Goal: Transaction & Acquisition: Purchase product/service

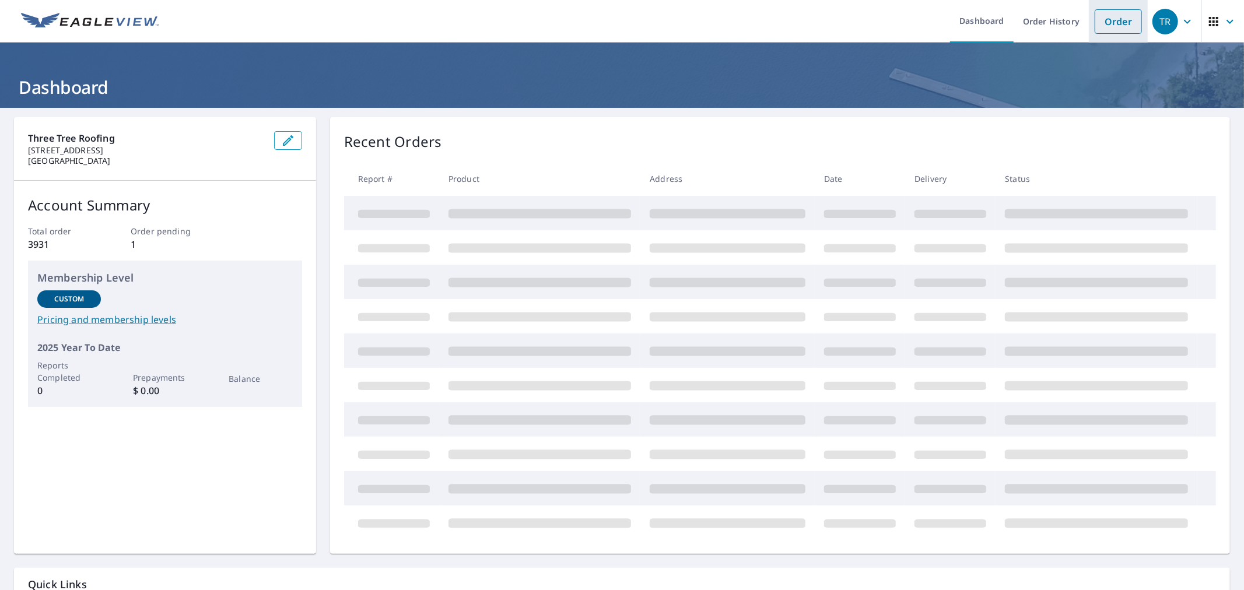
click at [1100, 16] on link "Order" at bounding box center [1117, 21] width 47 height 24
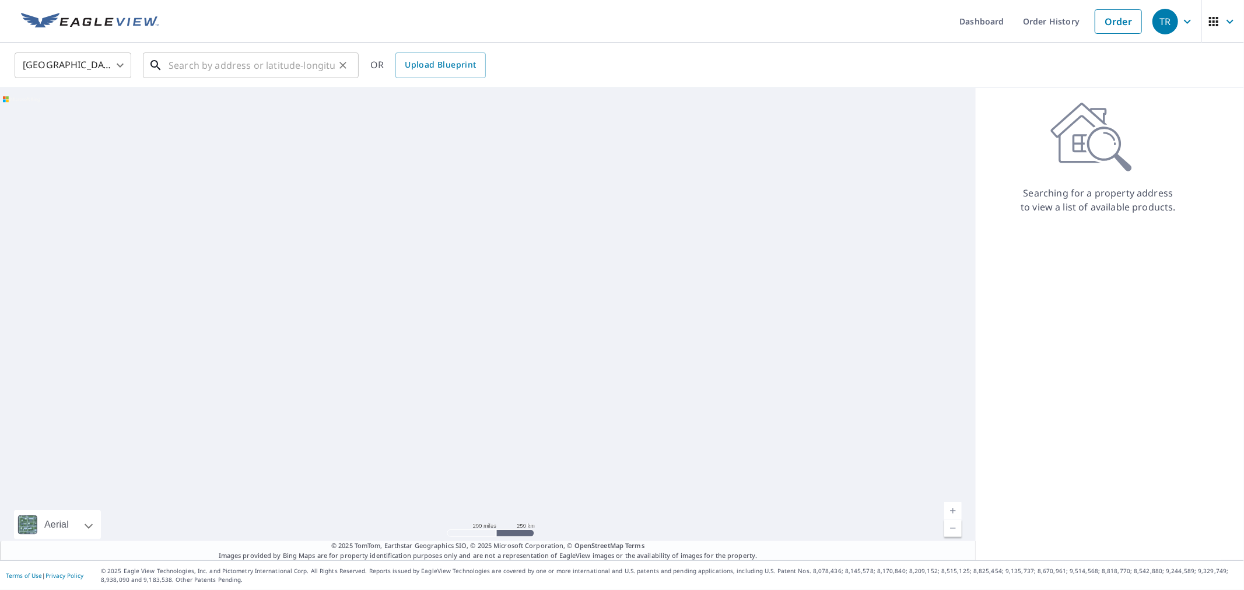
click at [220, 65] on input "text" at bounding box center [252, 65] width 166 height 33
paste input "[STREET_ADDRESS]"
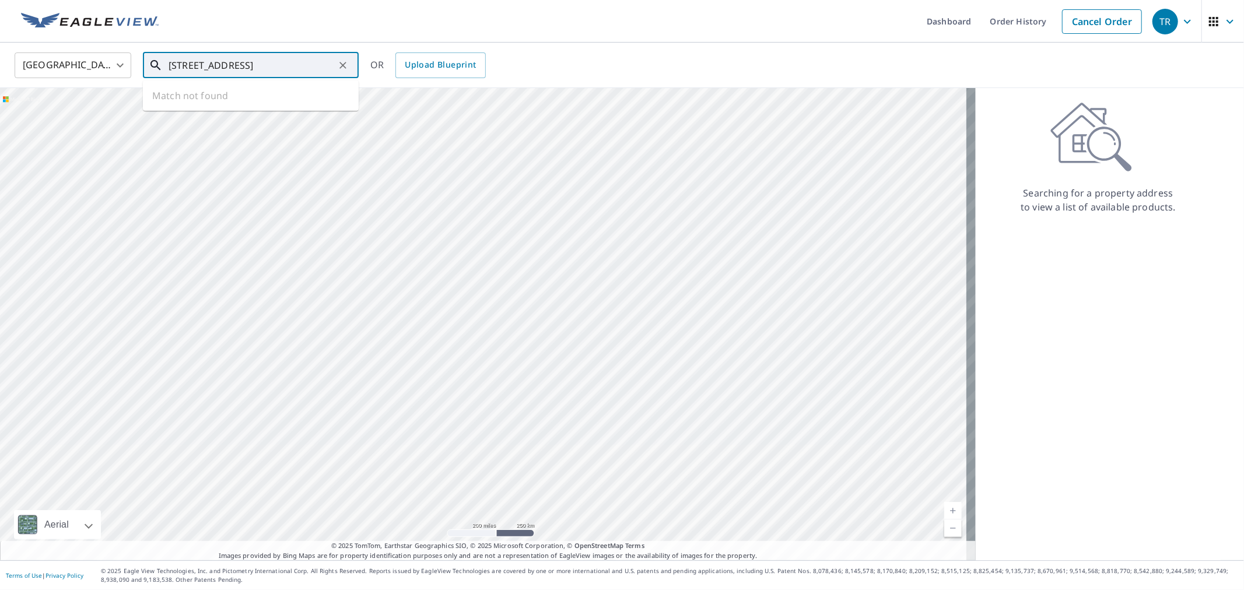
scroll to position [0, 7]
type input "[STREET_ADDRESS]"
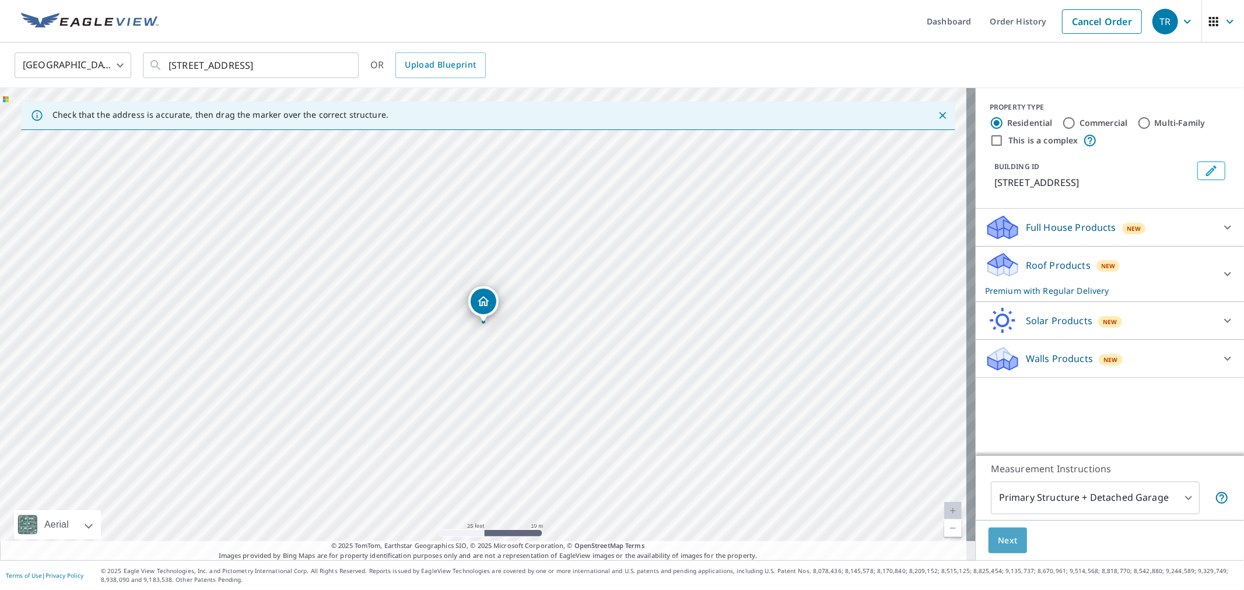
click at [1004, 544] on span "Next" at bounding box center [1008, 540] width 20 height 15
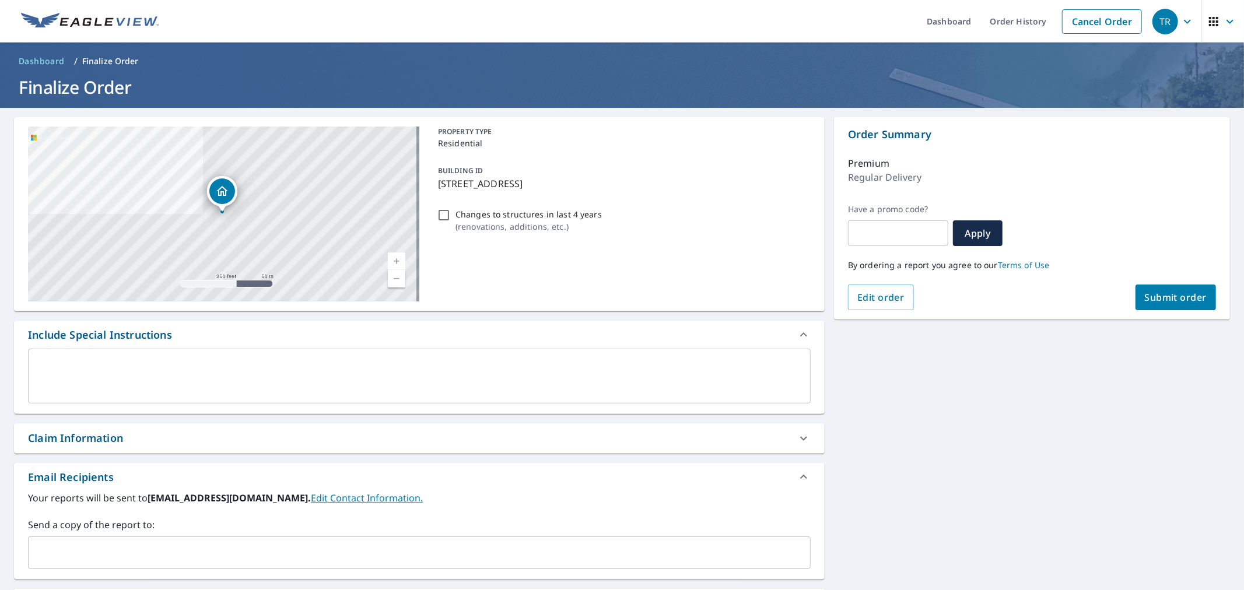
click at [230, 553] on input "text" at bounding box center [410, 553] width 754 height 22
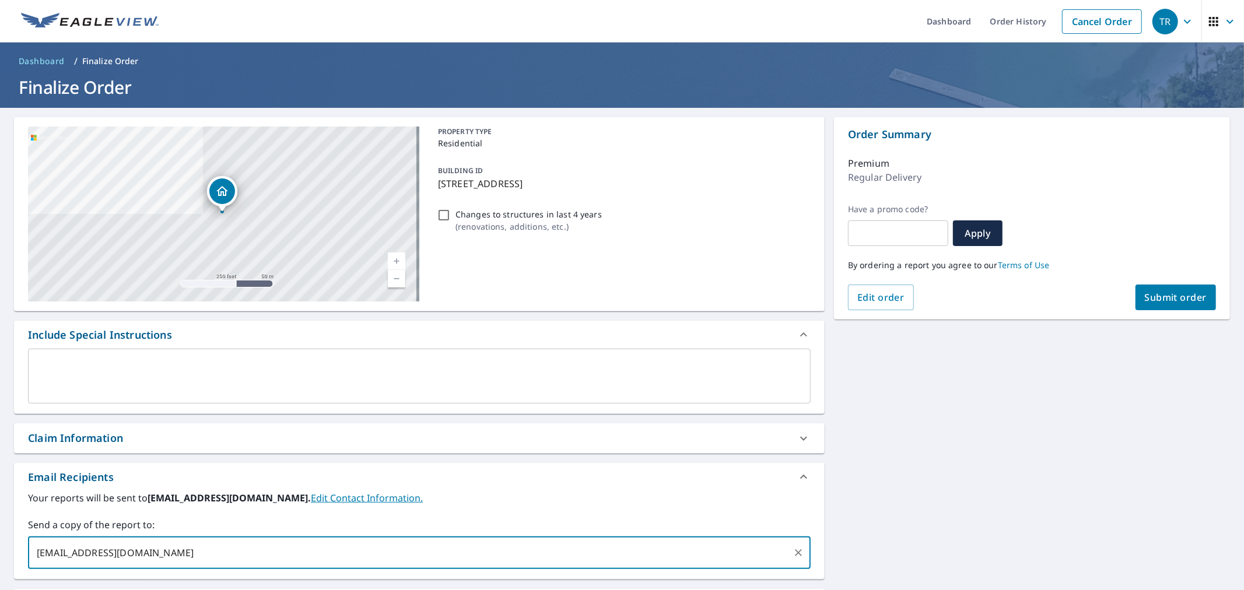
type input "[EMAIL_ADDRESS][DOMAIN_NAME]"
click at [282, 451] on div "Claim Information" at bounding box center [419, 438] width 810 height 30
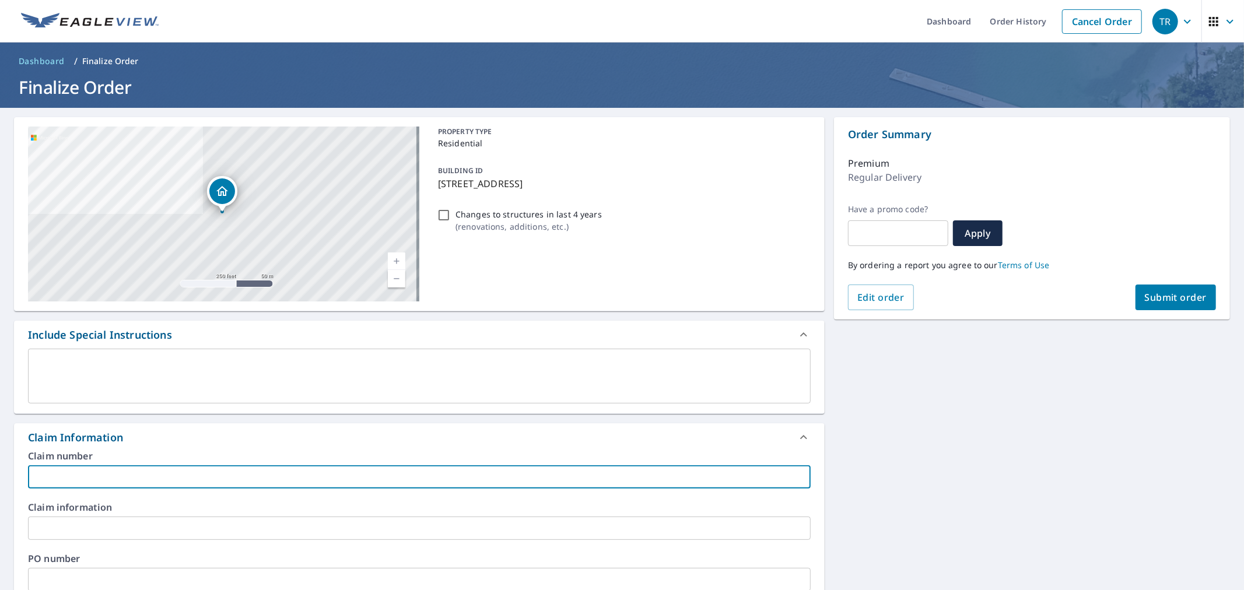
drag, startPoint x: 284, startPoint y: 466, endPoint x: 281, endPoint y: 458, distance: 8.7
click at [283, 465] on input "text" at bounding box center [419, 476] width 782 height 23
type input "[PERSON_NAME] Eagleview"
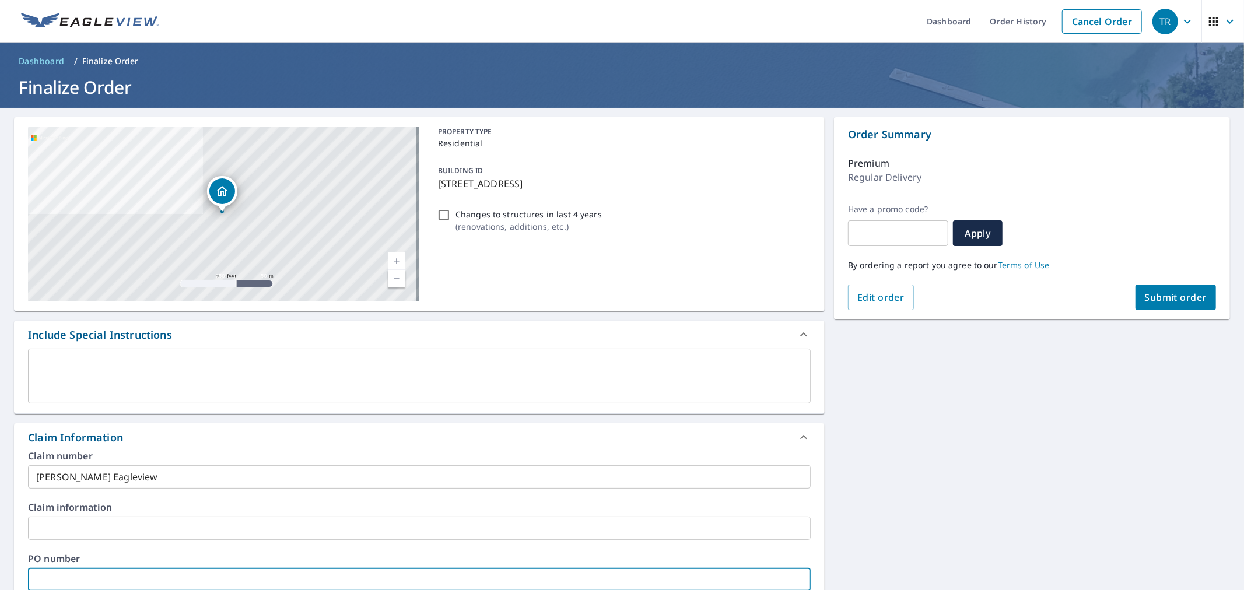
drag, startPoint x: 188, startPoint y: 574, endPoint x: 194, endPoint y: 573, distance: 6.1
click at [188, 574] on input "text" at bounding box center [419, 579] width 782 height 23
paste input "[PERSON_NAME] Eagleview"
type input "[PERSON_NAME] Eagleview"
click at [1142, 306] on button "Submit order" at bounding box center [1175, 298] width 81 height 26
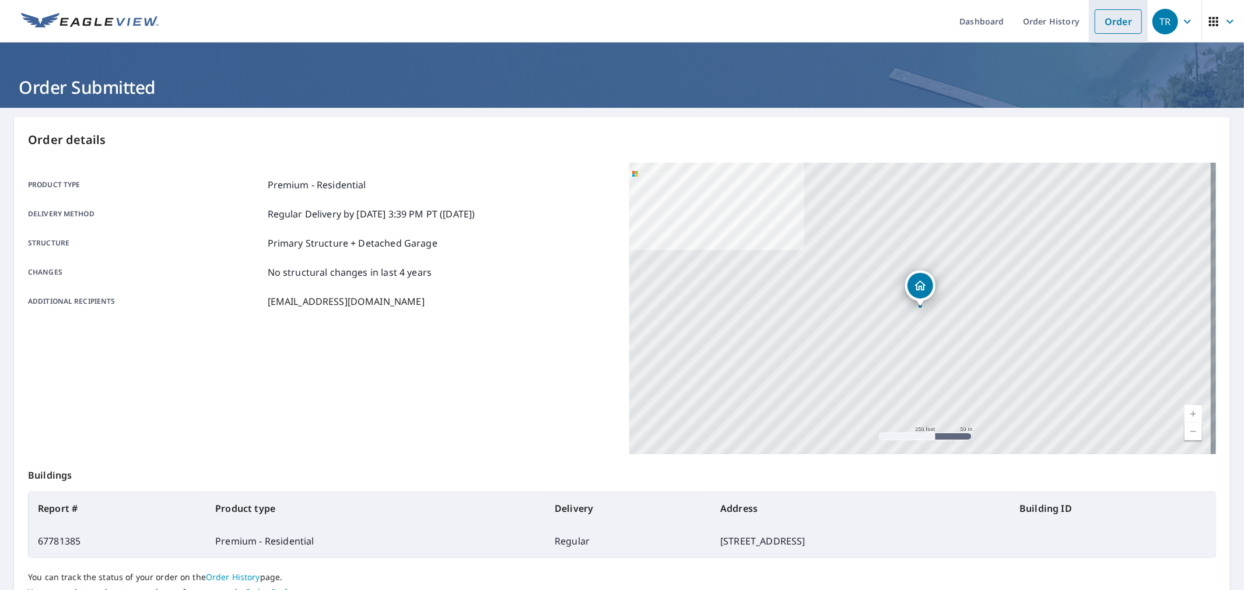
click at [1122, 13] on link "Order" at bounding box center [1117, 21] width 47 height 24
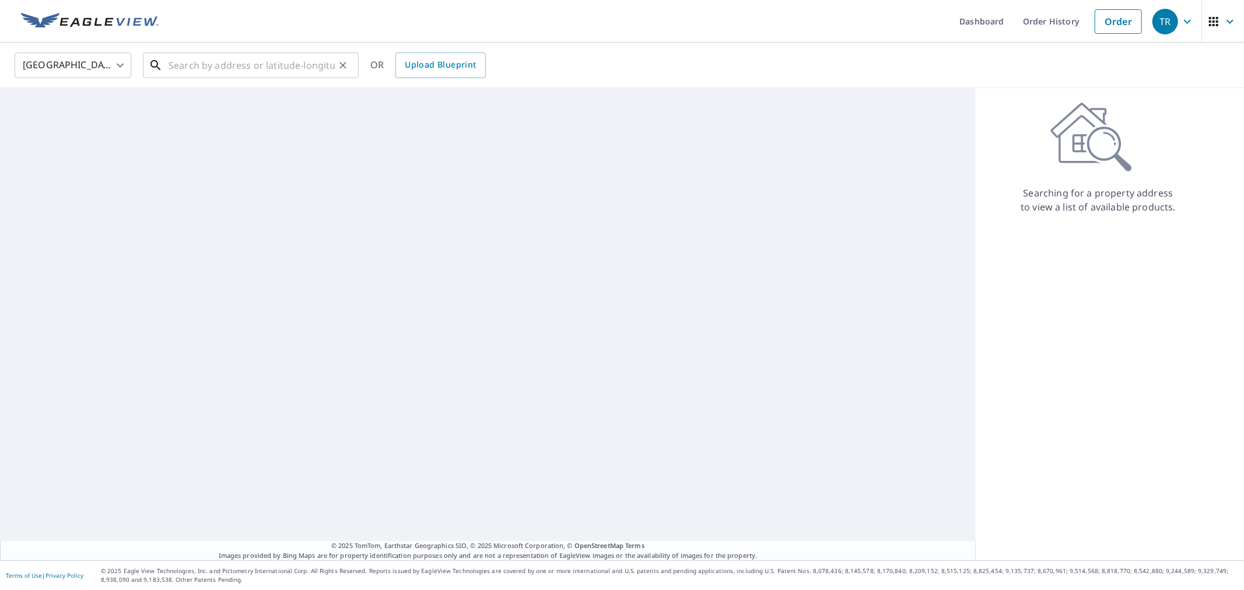
click at [301, 72] on input "text" at bounding box center [252, 65] width 166 height 33
paste input "[STREET_ADDRESS]"
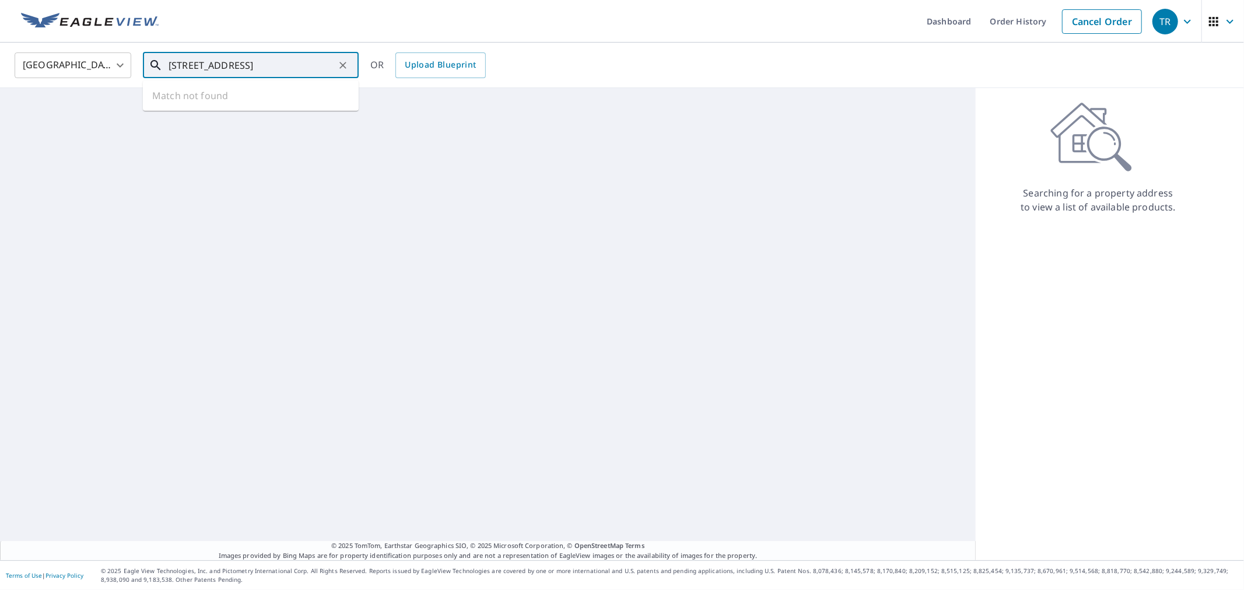
scroll to position [0, 31]
type input "[STREET_ADDRESS]"
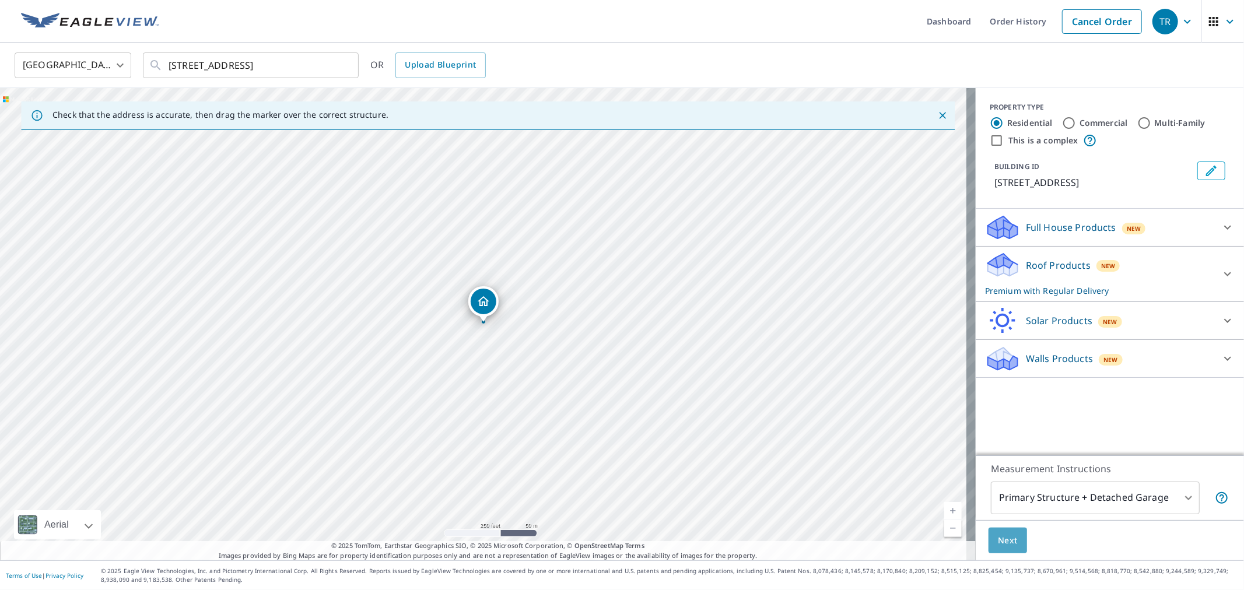
click at [998, 549] on button "Next" at bounding box center [1007, 541] width 38 height 26
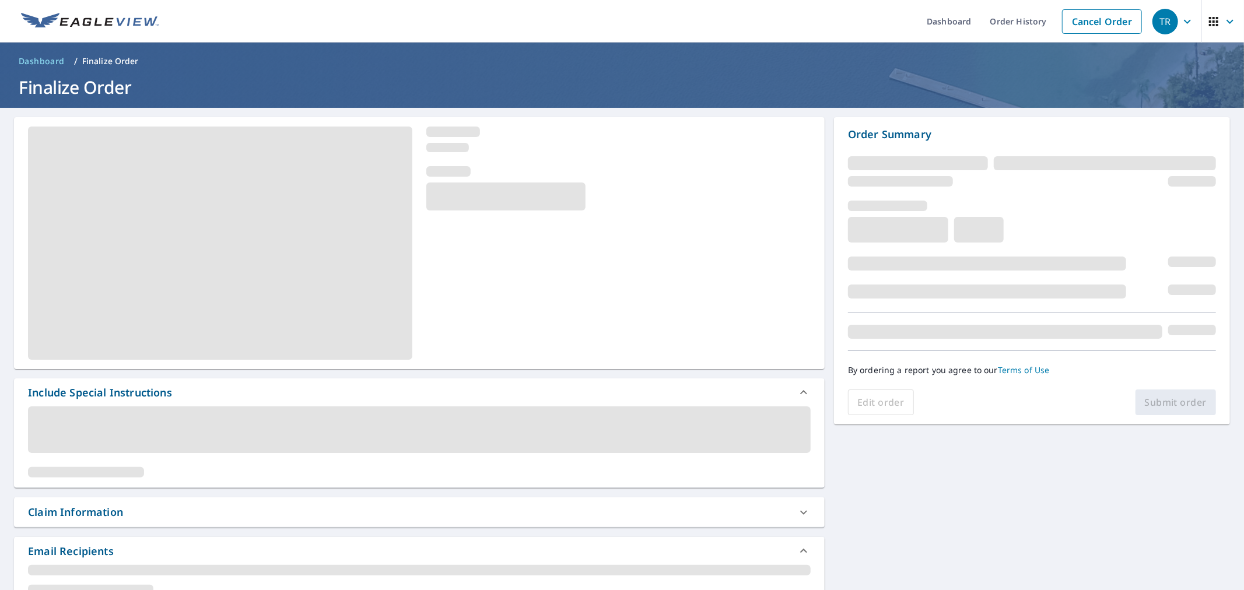
click at [217, 512] on div "Claim Information" at bounding box center [408, 512] width 761 height 16
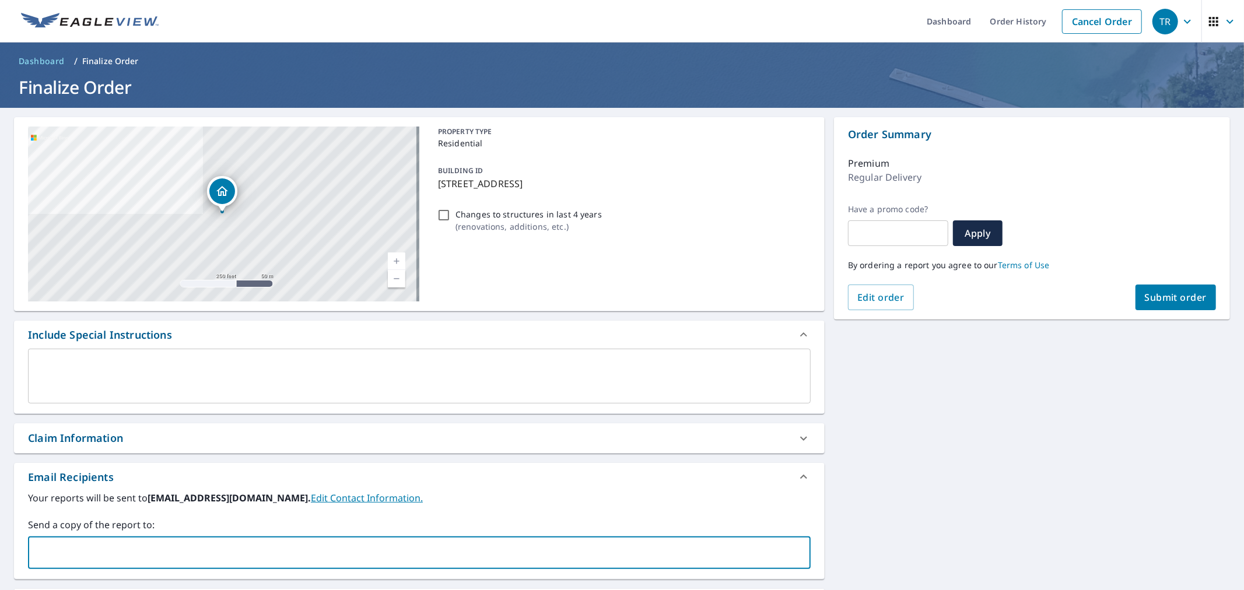
click at [159, 542] on input "text" at bounding box center [410, 553] width 754 height 22
type input "[PERSON_NAME][EMAIL_ADDRESS][DOMAIN_NAME]"
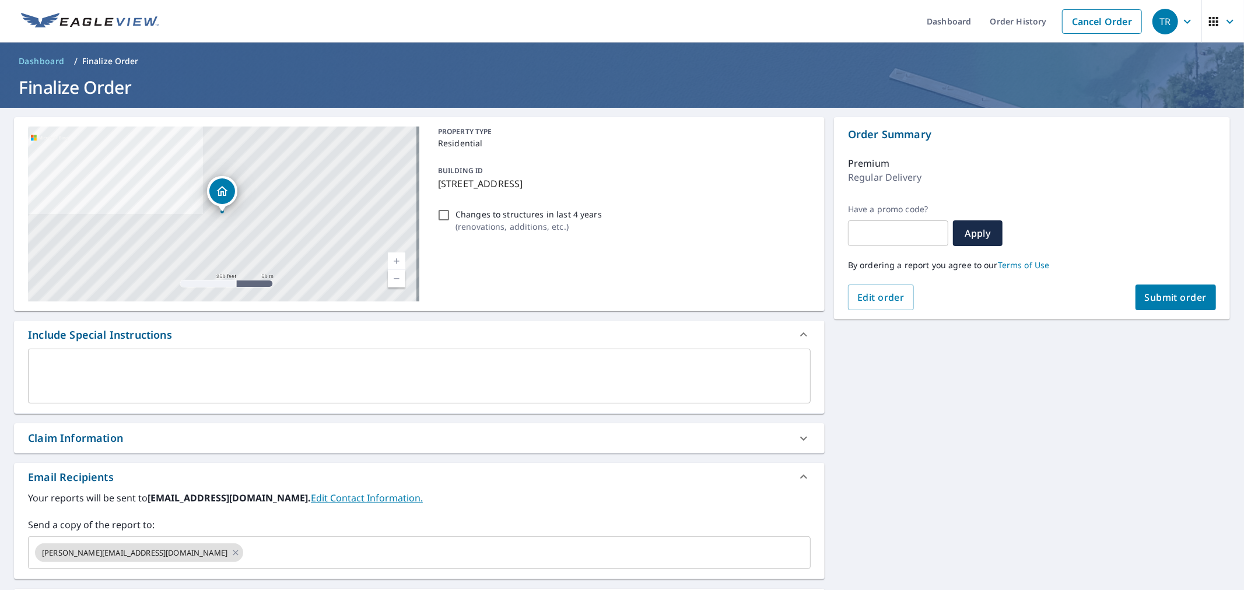
click at [159, 429] on div "Claim Information" at bounding box center [419, 438] width 810 height 30
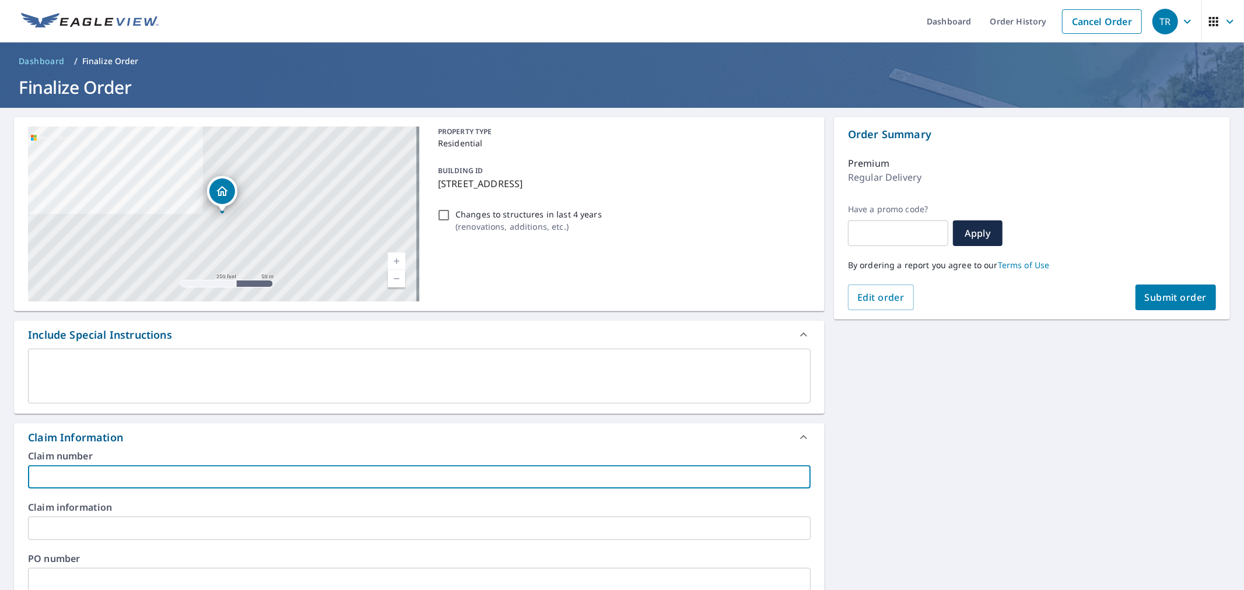
click at [182, 469] on input "text" at bounding box center [419, 476] width 782 height 23
type input "[PERSON_NAME]"
click at [118, 573] on input "text" at bounding box center [419, 579] width 782 height 23
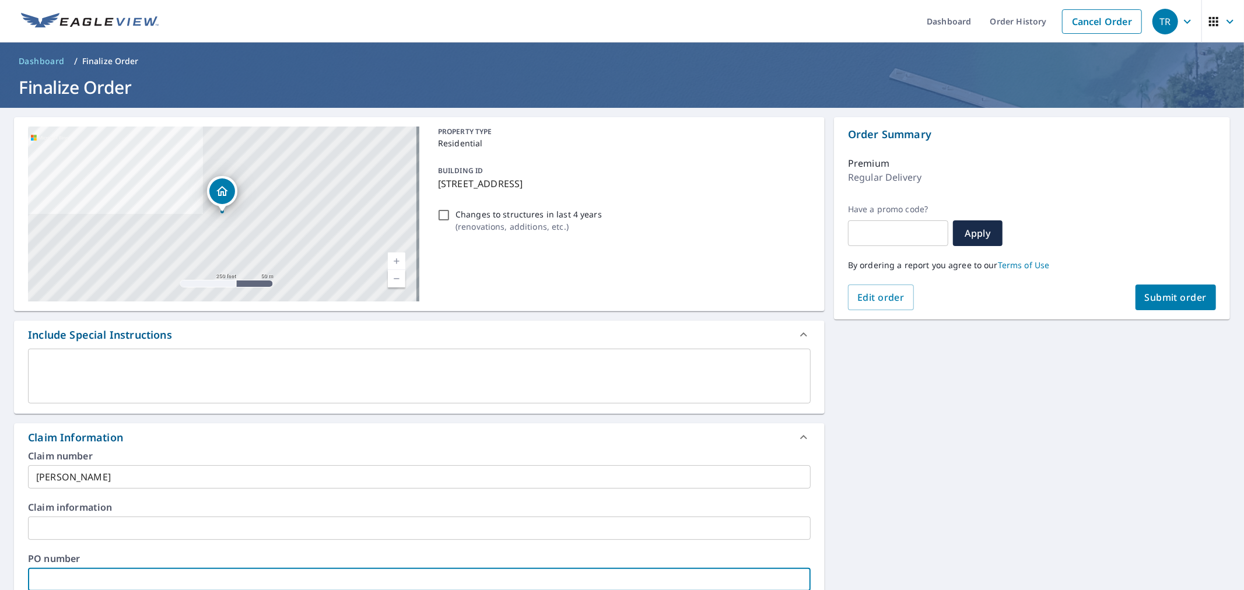
paste input "[PERSON_NAME]"
type input "[PERSON_NAME]"
drag, startPoint x: 1056, startPoint y: 354, endPoint x: 1084, endPoint y: 340, distance: 31.3
click at [1056, 354] on div "[STREET_ADDRESS] Aerial Road A standard road map Aerial A detailed look from ab…" at bounding box center [622, 535] width 1244 height 855
click at [1156, 314] on div "Order Summary Premium Regular Delivery Have a promo code? ​ Apply By ordering a…" at bounding box center [1032, 218] width 396 height 202
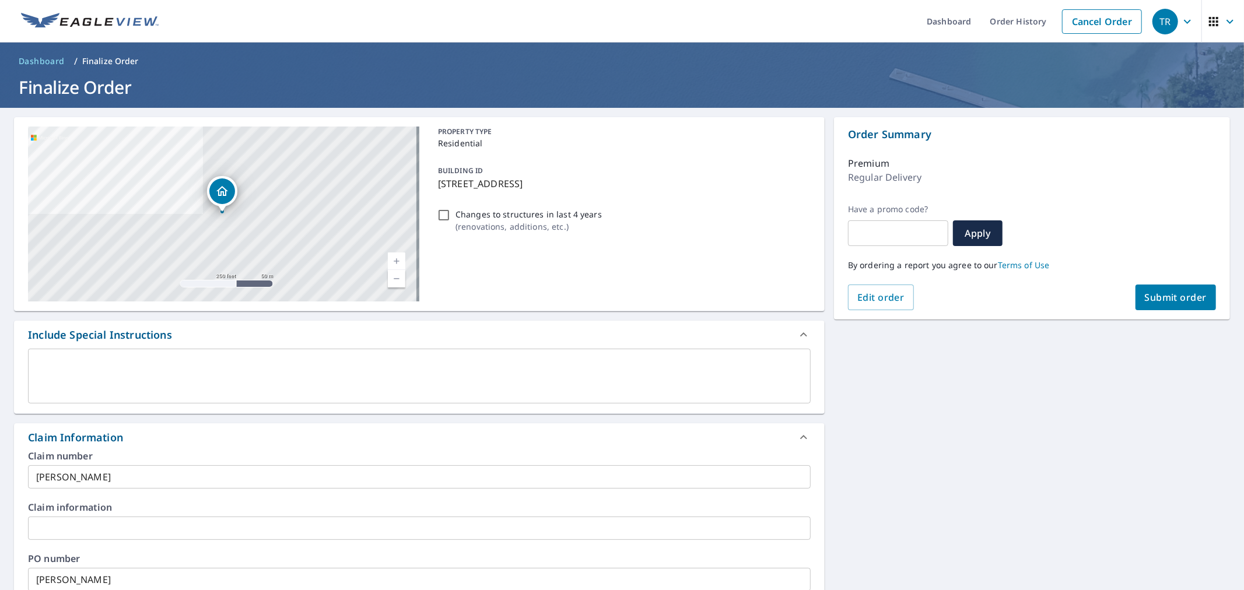
click at [1157, 309] on button "Submit order" at bounding box center [1175, 298] width 81 height 26
